Goal: Find specific page/section: Find specific page/section

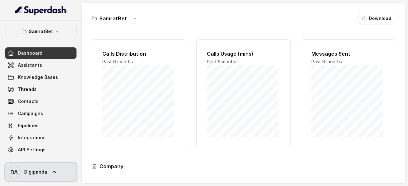
click at [58, 171] on link "DA Digipanda" at bounding box center [40, 173] width 71 height 18
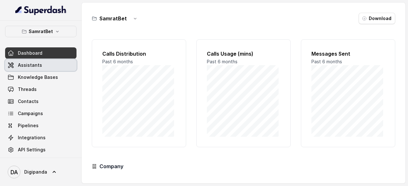
click at [52, 66] on link "Assistants" at bounding box center [40, 65] width 71 height 11
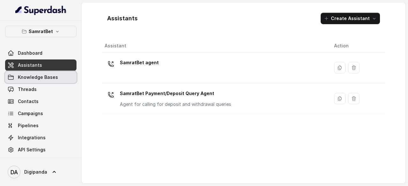
click at [47, 78] on span "Knowledge Bases" at bounding box center [38, 77] width 40 height 6
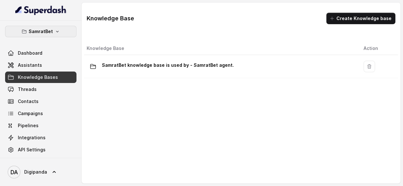
click at [64, 31] on button "SamratBet" at bounding box center [40, 31] width 71 height 11
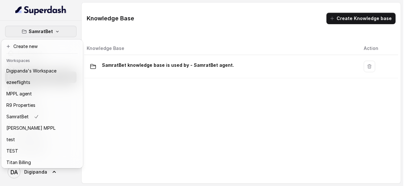
click at [64, 31] on button "SamratBet" at bounding box center [40, 31] width 71 height 11
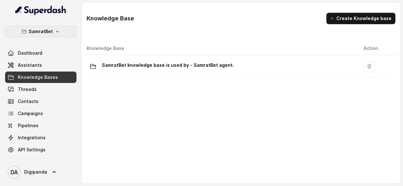
click at [64, 31] on button "SamratBet" at bounding box center [40, 31] width 71 height 11
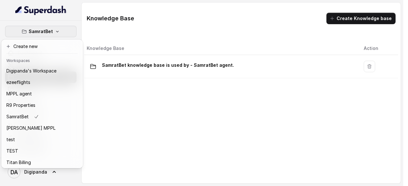
click at [64, 31] on button "SamratBet" at bounding box center [40, 31] width 71 height 11
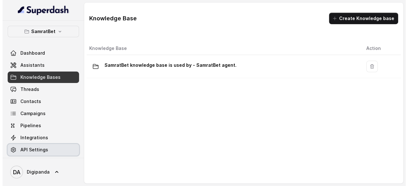
scroll to position [14, 0]
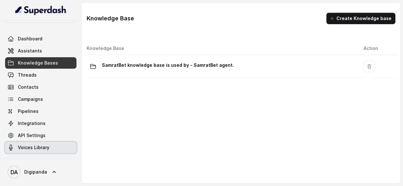
click at [29, 145] on span "Voices Library" at bounding box center [34, 148] width 32 height 6
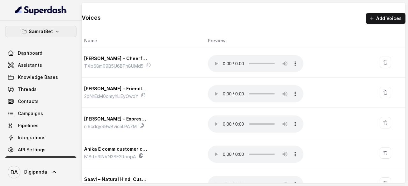
click at [36, 28] on p "SamratBet" at bounding box center [41, 32] width 24 height 8
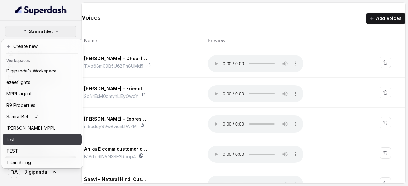
click at [44, 140] on div "test" at bounding box center [31, 140] width 50 height 8
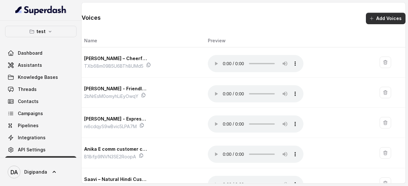
click at [386, 23] on button "Add Voices" at bounding box center [386, 18] width 40 height 11
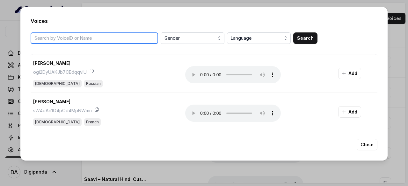
click at [141, 37] on input "search" at bounding box center [94, 38] width 127 height 11
paste input "1jQ7nbjsF9aEl0YFI7zT"
type input "1jQ7nbjsF9aEl0YFI7zT"
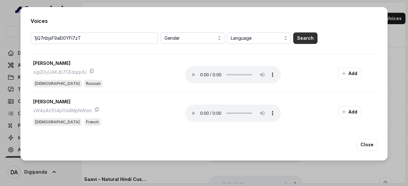
click at [310, 38] on button "Search" at bounding box center [305, 38] width 24 height 11
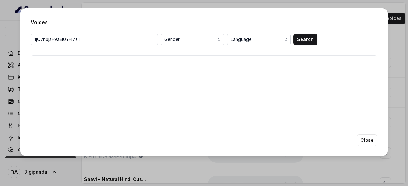
scroll to position [0, 10]
click at [372, 142] on button "Close" at bounding box center [367, 140] width 21 height 11
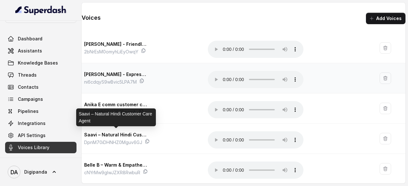
scroll to position [0, 0]
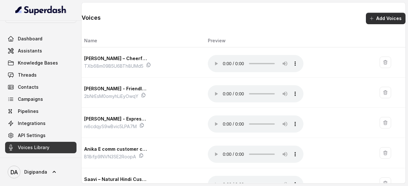
click at [394, 16] on button "Add Voices" at bounding box center [386, 18] width 40 height 11
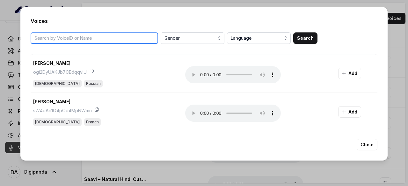
click at [137, 39] on input "search" at bounding box center [94, 38] width 127 height 11
paste input "1jQ7nbjsF9aEl0YFI7zT"
type input "1jQ7nbjsF9aEl0YFI7zT"
click at [113, 36] on input "1jQ7nbjsF9aEl0YFI7zT" at bounding box center [94, 38] width 127 height 11
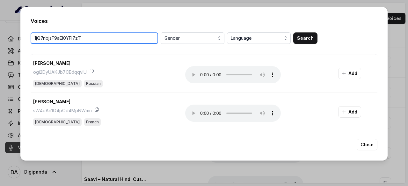
click at [113, 36] on input "1jQ7nbjsF9aEl0YFI7zT" at bounding box center [94, 38] width 127 height 11
click at [95, 42] on input "1jQ7nbjsF9aEl0YFI7zT" at bounding box center [94, 38] width 127 height 11
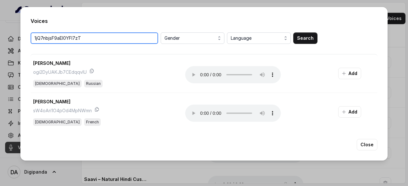
click at [95, 42] on input "1jQ7nbjsF9aEl0YFI7zT" at bounding box center [94, 38] width 127 height 11
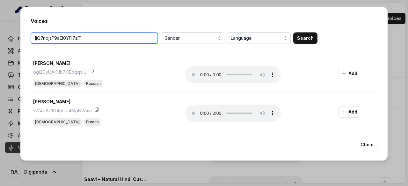
click at [95, 42] on input "1jQ7nbjsF9aEl0YFI7zT" at bounding box center [94, 38] width 127 height 11
click at [134, 40] on input "1jQ7nbjsF9aEl0YFI7zT" at bounding box center [94, 38] width 127 height 11
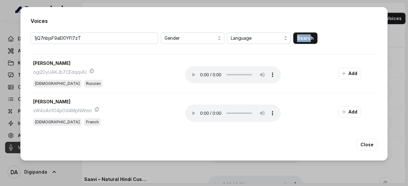
drag, startPoint x: 312, startPoint y: 32, endPoint x: 309, endPoint y: 37, distance: 6.2
click at [309, 37] on div "Voices 1jQ7nbjsF9aEl0YFI7zT Gender Language Search Stanislav ogi2DyUAKJb7CEdqqv…" at bounding box center [203, 84] width 367 height 154
click at [309, 37] on button "Search" at bounding box center [305, 38] width 24 height 11
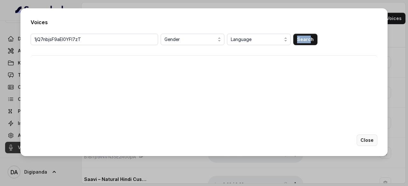
click at [366, 140] on button "Close" at bounding box center [367, 140] width 21 height 11
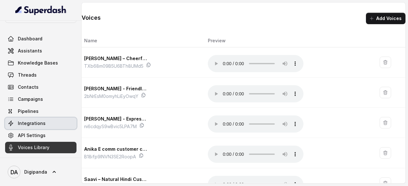
click at [48, 120] on link "Integrations" at bounding box center [40, 123] width 71 height 11
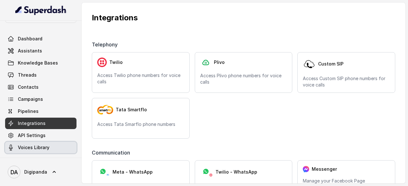
click at [41, 149] on span "Voices Library" at bounding box center [34, 148] width 32 height 6
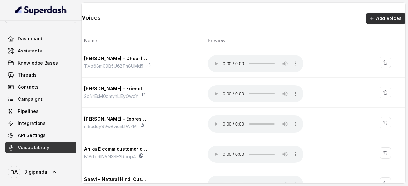
click at [383, 16] on button "Add Voices" at bounding box center [386, 18] width 40 height 11
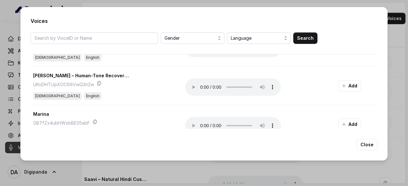
scroll to position [717, 0]
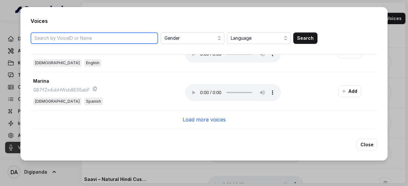
click at [77, 40] on input "search" at bounding box center [94, 38] width 127 height 11
paste input "1jQ7nbjsF9aEl0YFI7zT"
type input "1jQ7nbjsF9aEl0YFI7zT"
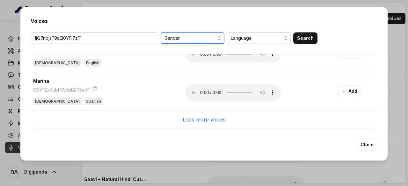
click at [199, 36] on span "Gender" at bounding box center [192, 38] width 57 height 8
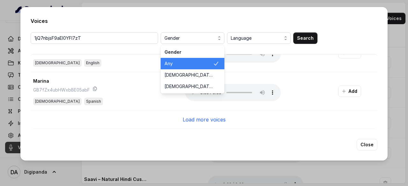
click at [302, 34] on div "1jQ7nbjsF9aEl0YFI7zT Gender Gender Any [DEMOGRAPHIC_DATA] [DEMOGRAPHIC_DATA] La…" at bounding box center [204, 38] width 347 height 11
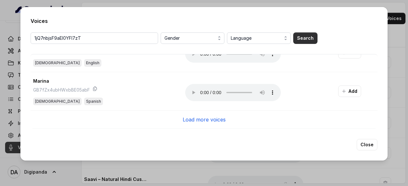
click at [303, 39] on button "Search" at bounding box center [305, 38] width 24 height 11
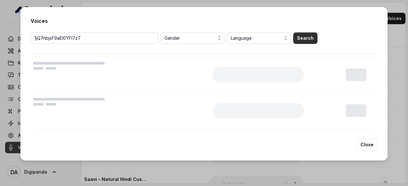
scroll to position [0, 0]
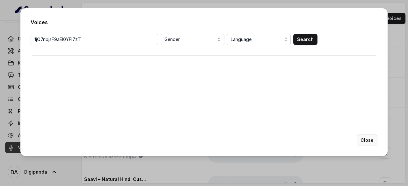
click at [368, 142] on button "Close" at bounding box center [367, 140] width 21 height 11
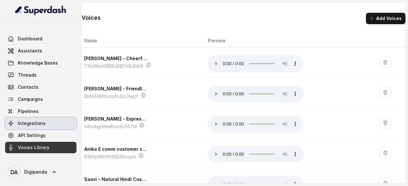
click at [51, 124] on link "Integrations" at bounding box center [40, 123] width 71 height 11
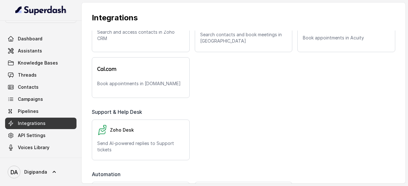
scroll to position [258, 0]
click at [57, 135] on link "API Settings" at bounding box center [40, 135] width 71 height 11
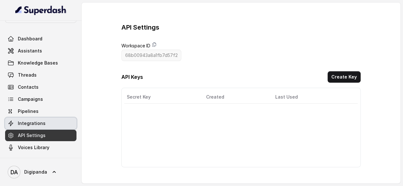
click at [59, 126] on link "Integrations" at bounding box center [40, 123] width 71 height 11
